Goal: Communication & Community: Share content

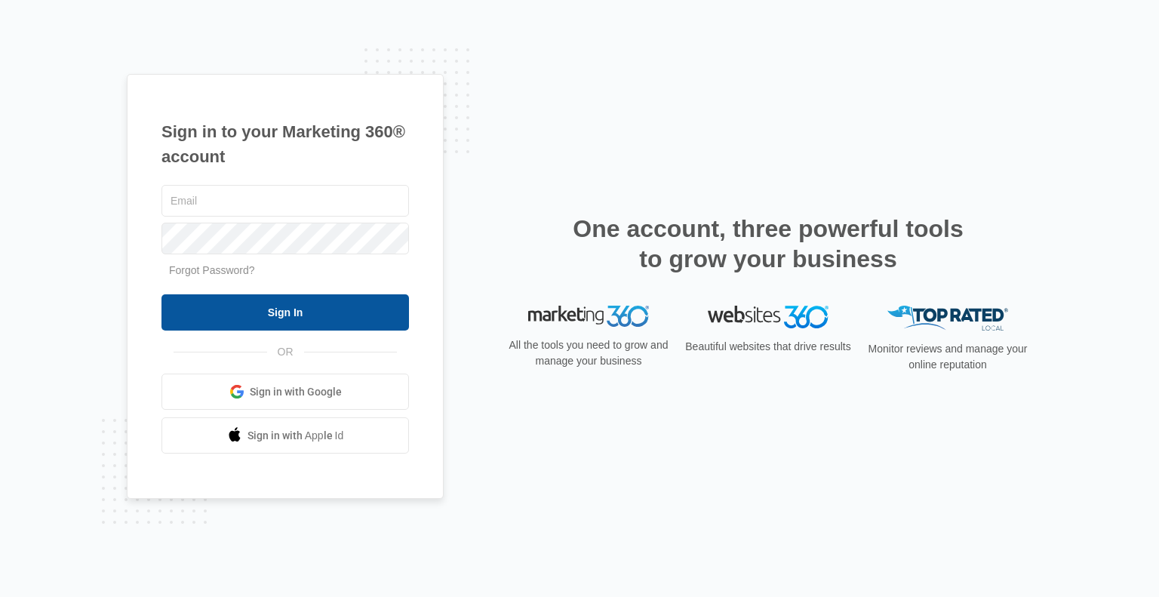
type input "[PERSON_NAME][EMAIL_ADDRESS][DOMAIN_NAME]"
click at [220, 322] on input "Sign In" at bounding box center [286, 312] width 248 height 36
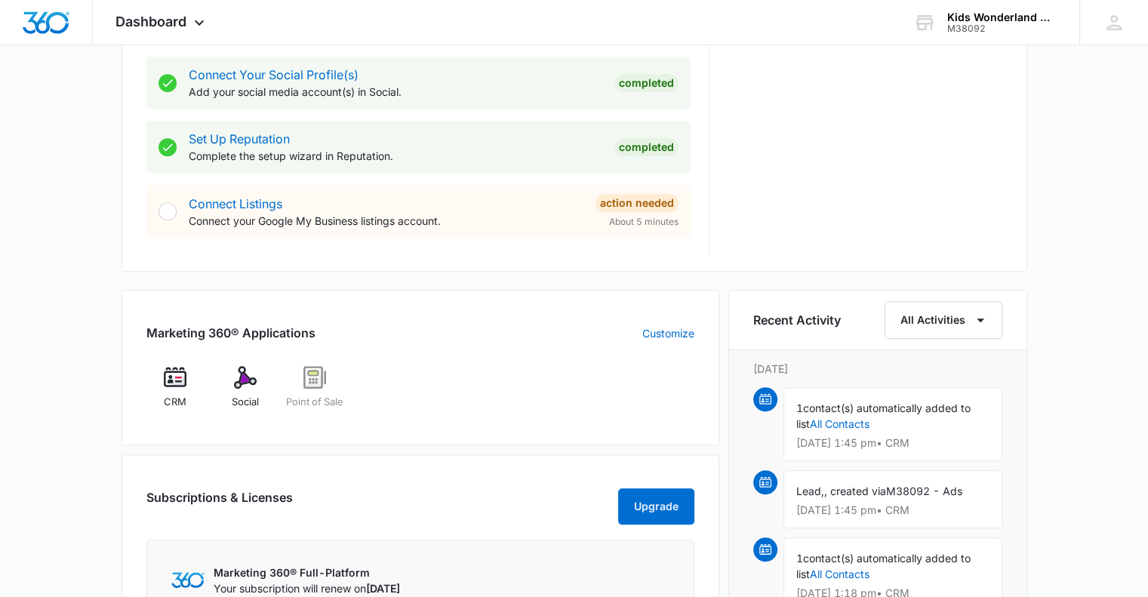
scroll to position [696, 0]
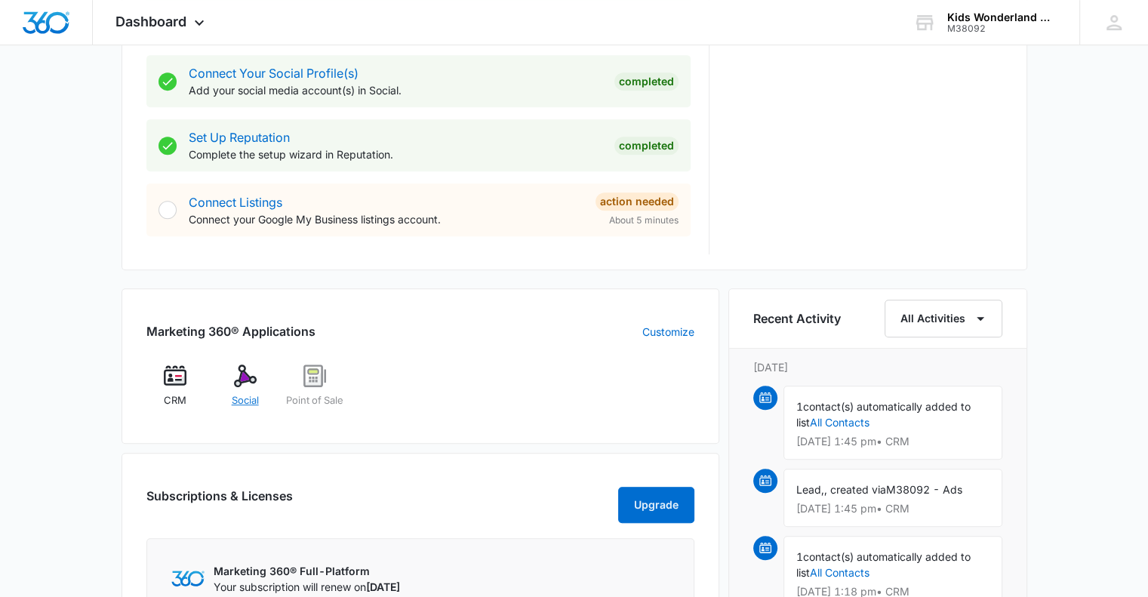
click at [229, 384] on div "Social" at bounding box center [245, 392] width 58 height 54
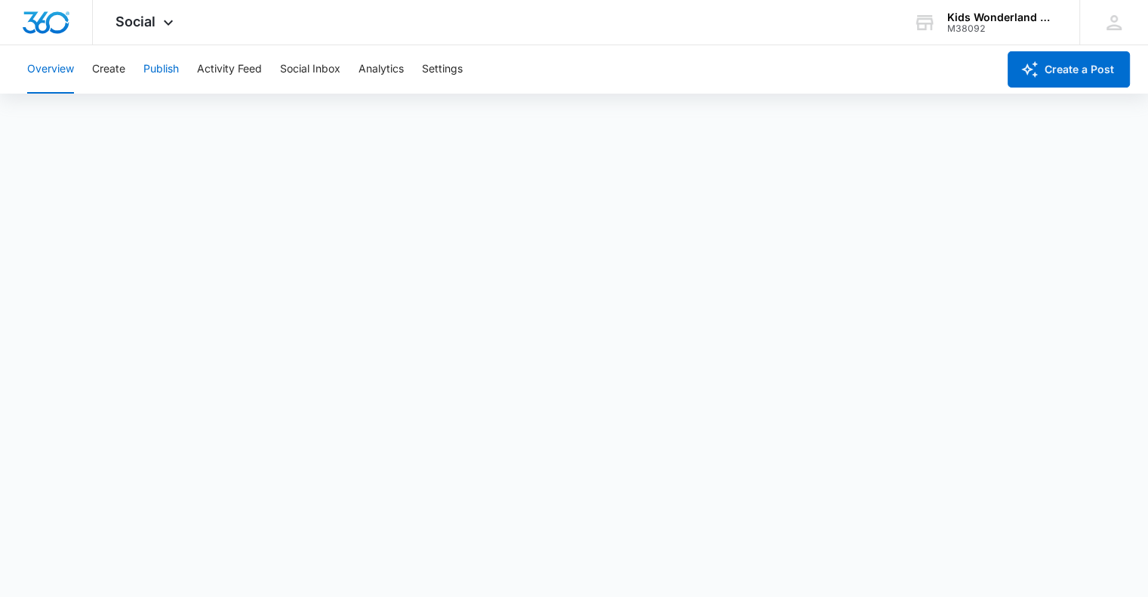
click at [171, 66] on button "Publish" at bounding box center [160, 69] width 35 height 48
click at [964, 18] on div "Kids Wonderland McAllen [GEOGRAPHIC_DATA]" at bounding box center [1002, 17] width 110 height 12
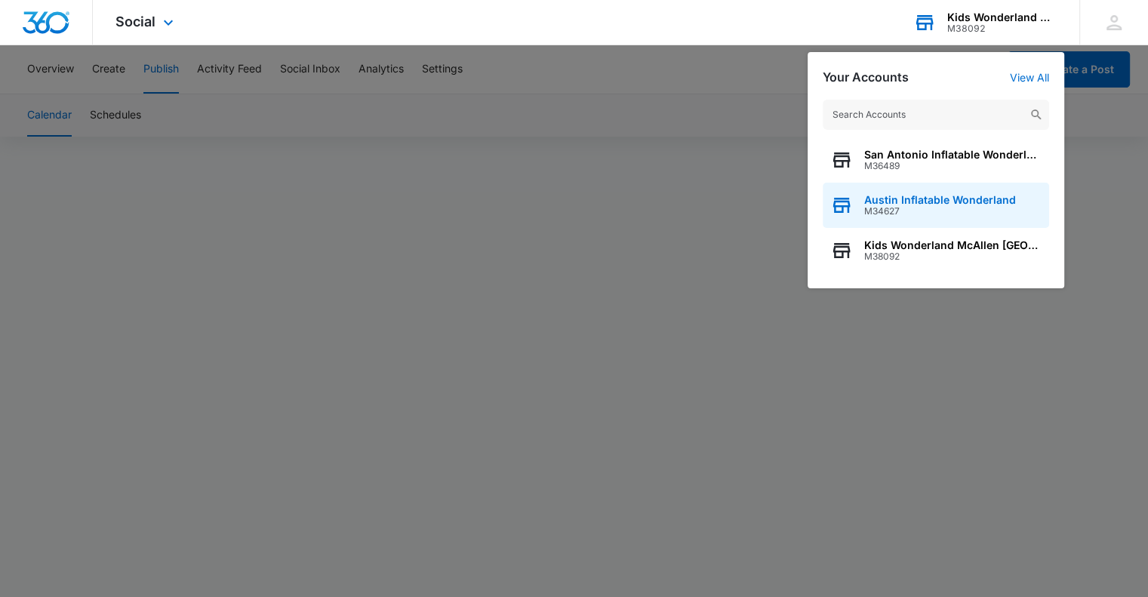
click at [895, 204] on span "Austin Inflatable Wonderland" at bounding box center [940, 200] width 152 height 12
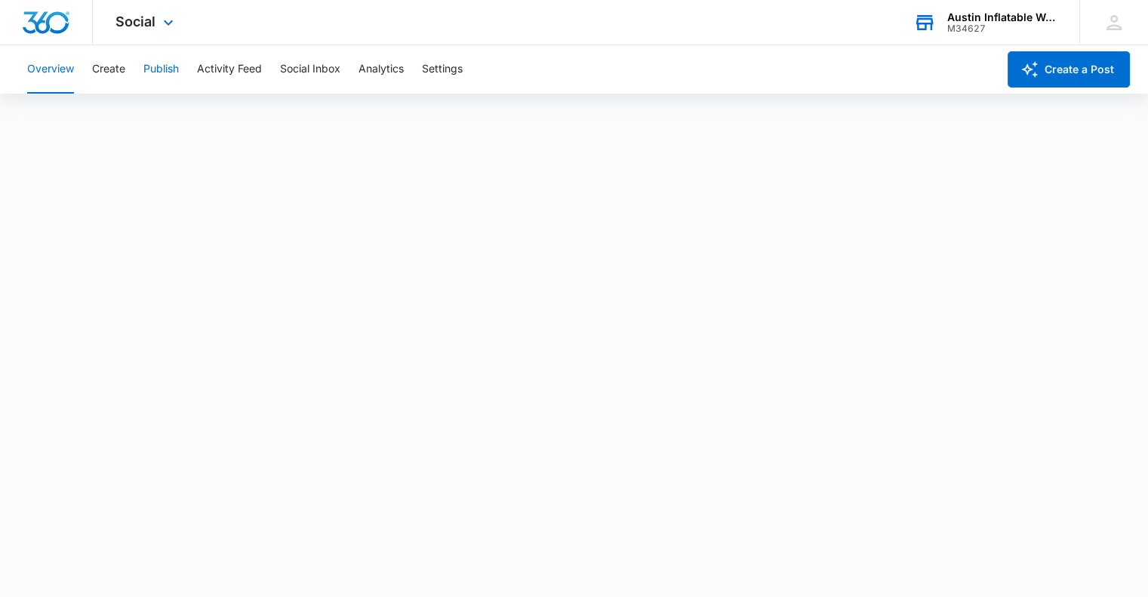
click at [159, 72] on button "Publish" at bounding box center [160, 69] width 35 height 48
click at [975, 23] on div "M34627" at bounding box center [1002, 28] width 110 height 11
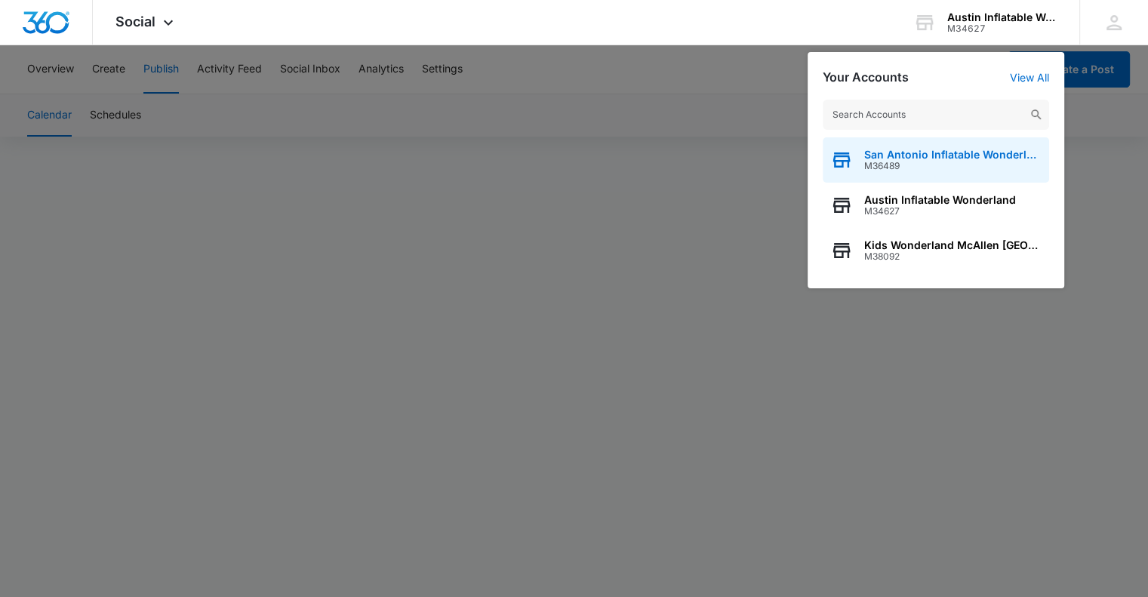
click at [944, 156] on span "San Antonio Inflatable Wonderland" at bounding box center [952, 155] width 177 height 12
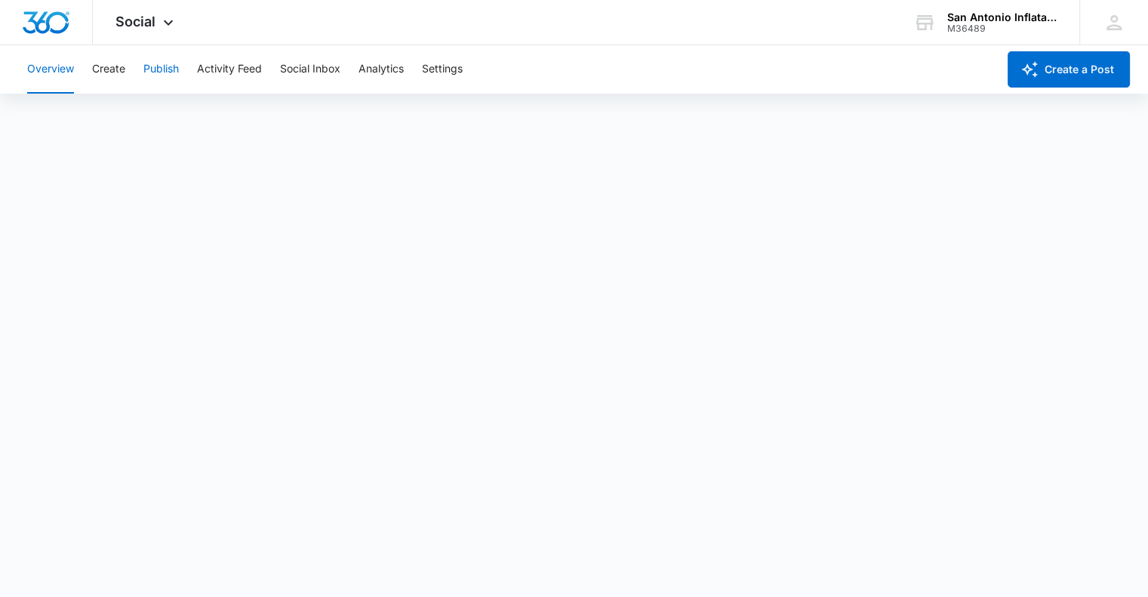
click at [173, 78] on button "Publish" at bounding box center [160, 69] width 35 height 48
click at [938, 20] on div "San Antonio Inflatable Wonderland M36489 Your Accounts View All" at bounding box center [985, 22] width 189 height 45
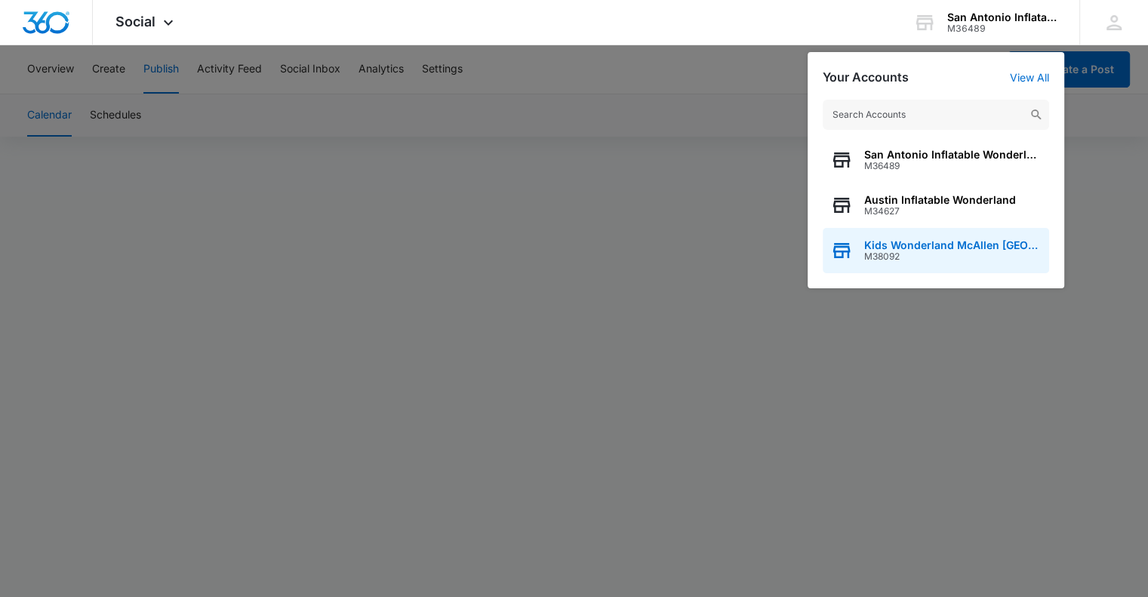
click at [941, 235] on div "Kids Wonderland McAllen TX M38092" at bounding box center [936, 250] width 226 height 45
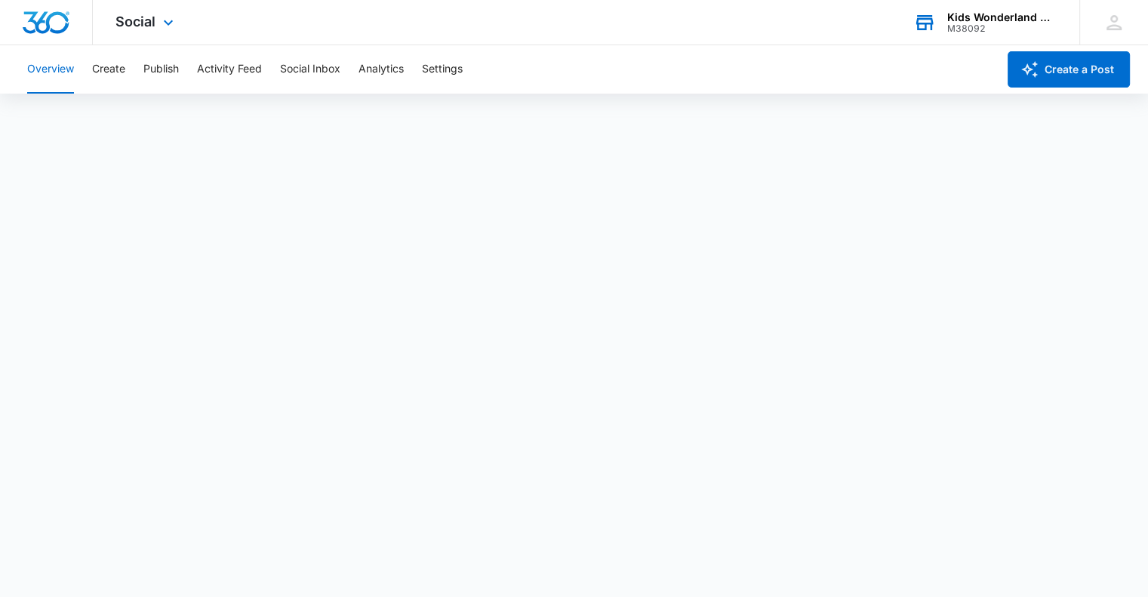
click at [960, 20] on div "Kids Wonderland McAllen [GEOGRAPHIC_DATA]" at bounding box center [1002, 17] width 110 height 12
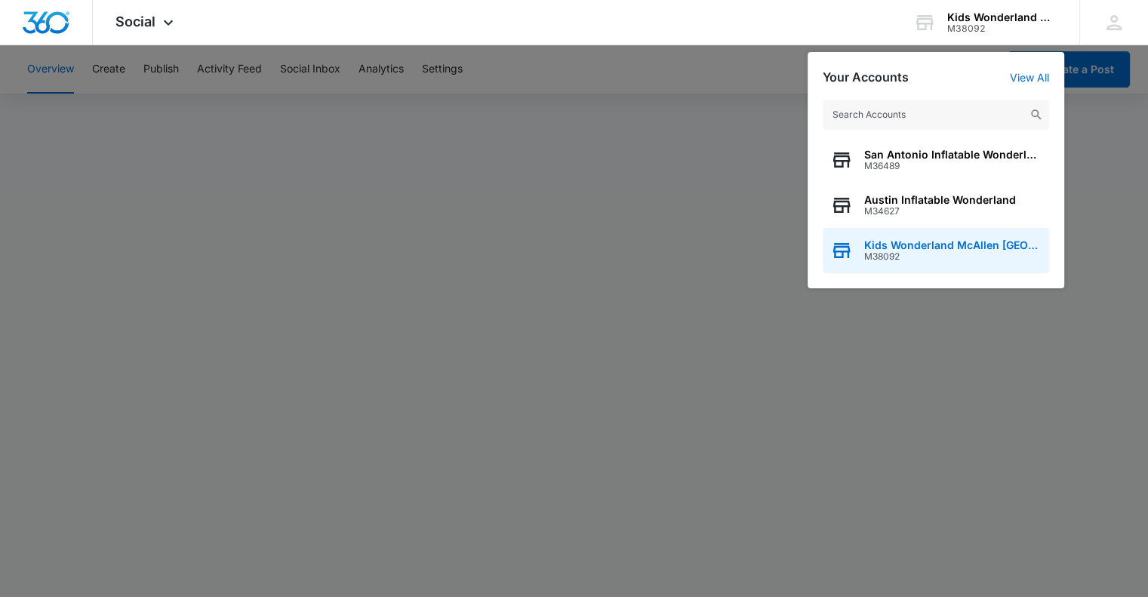
click at [922, 234] on div "Kids Wonderland McAllen TX M38092" at bounding box center [936, 250] width 226 height 45
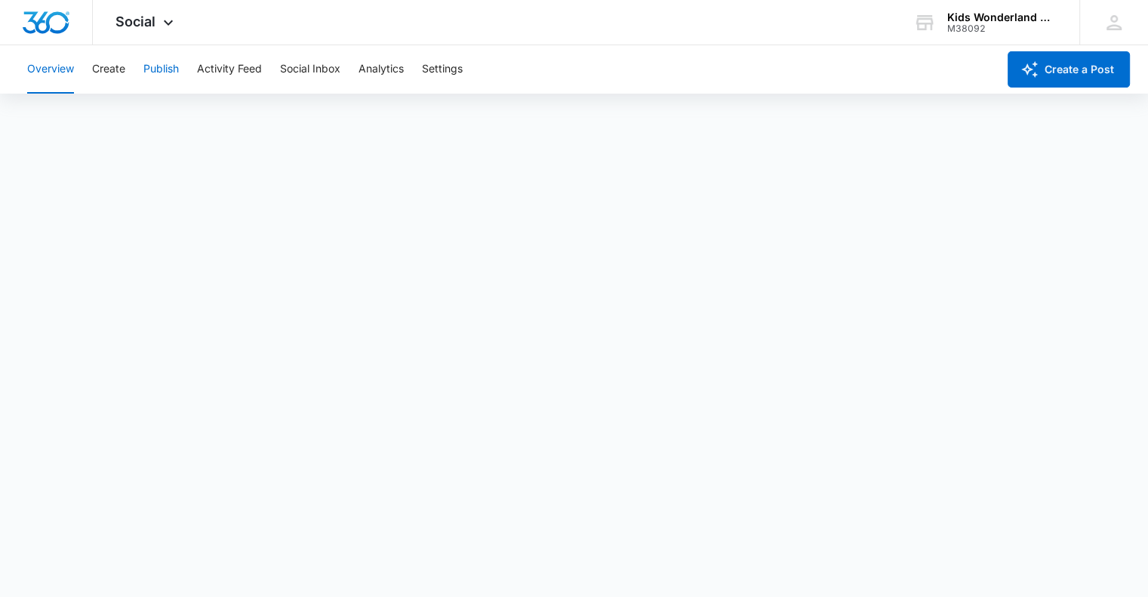
click at [152, 72] on button "Publish" at bounding box center [160, 69] width 35 height 48
